Goal: Task Accomplishment & Management: Manage account settings

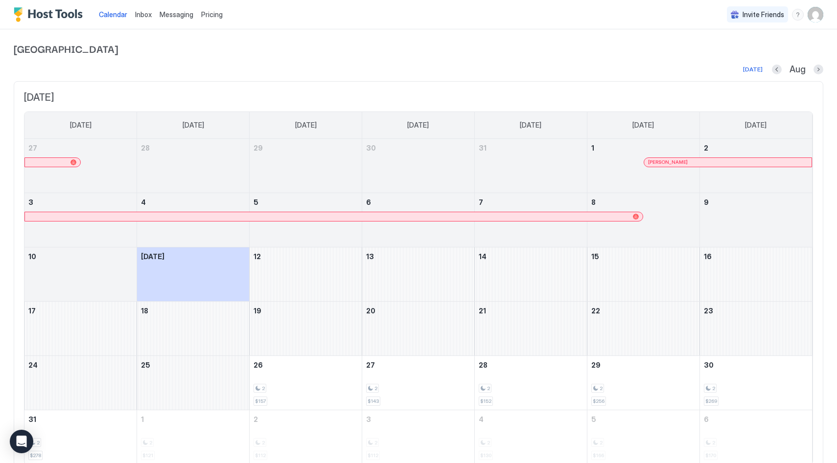
scroll to position [41, 0]
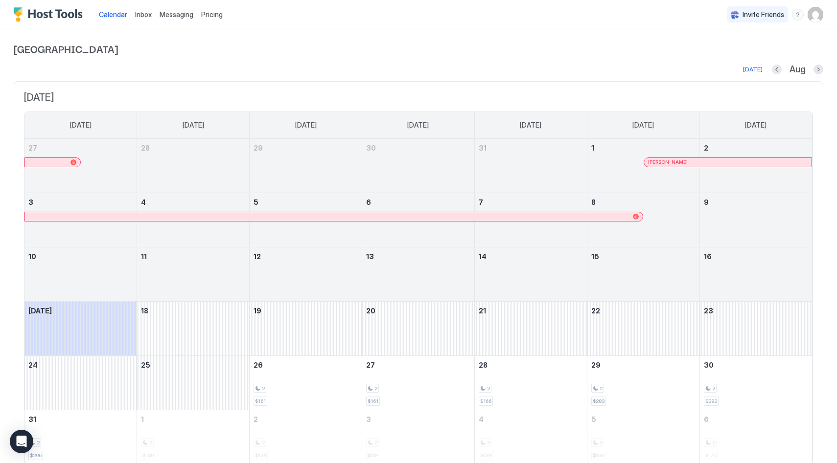
scroll to position [41, 0]
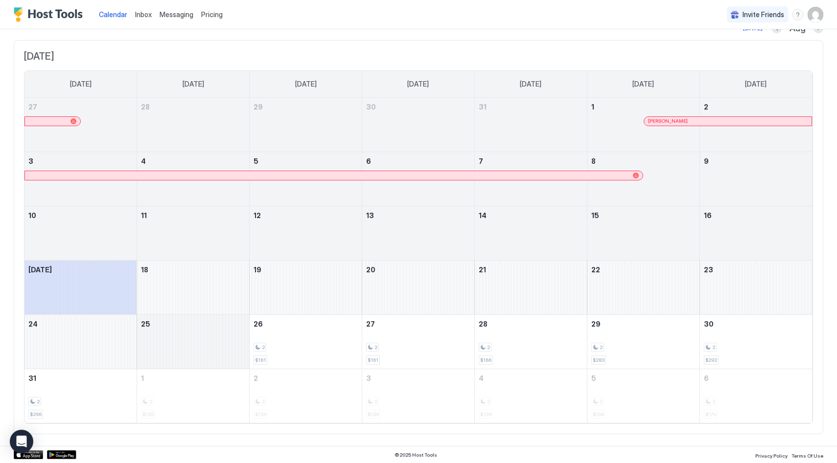
click at [197, 339] on div "August 25, 2025" at bounding box center [193, 342] width 112 height 54
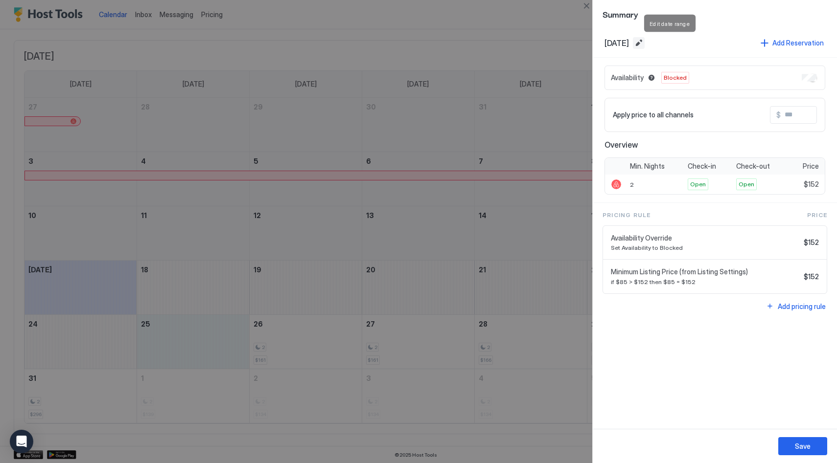
click at [644, 38] on button "Edit date range" at bounding box center [639, 43] width 12 height 12
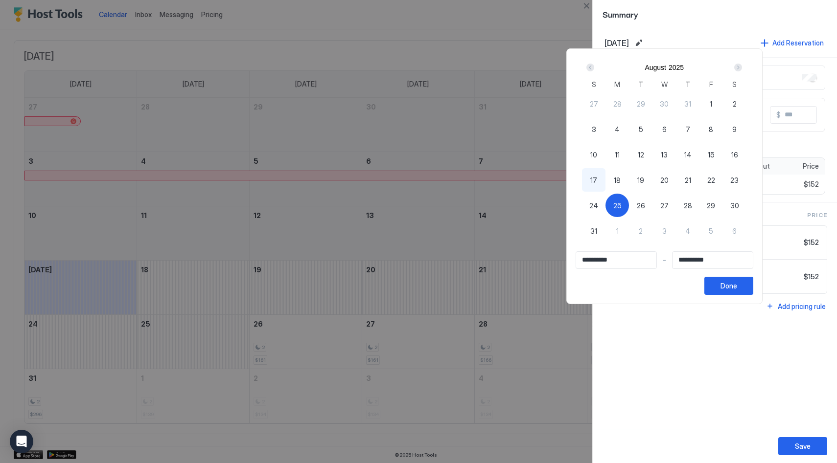
click at [620, 182] on span "18" at bounding box center [616, 180] width 7 height 10
type input "**********"
click at [741, 280] on button "Done" at bounding box center [728, 286] width 49 height 18
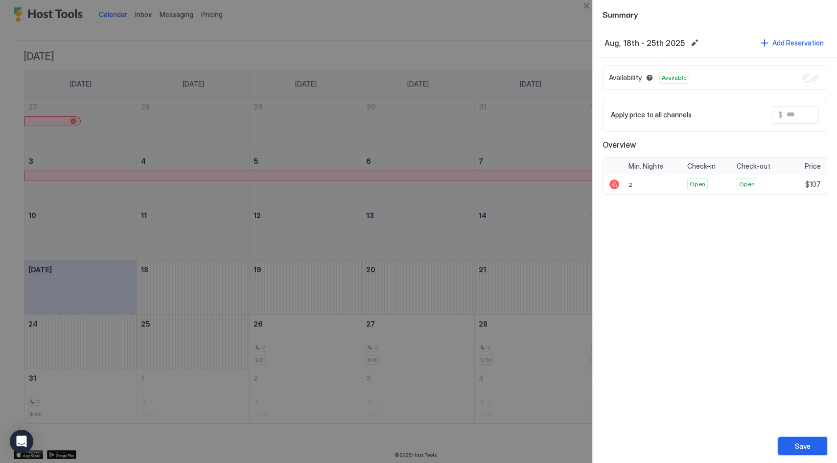
click at [801, 443] on div "Save" at bounding box center [803, 446] width 16 height 10
